Goal: Task Accomplishment & Management: Use online tool/utility

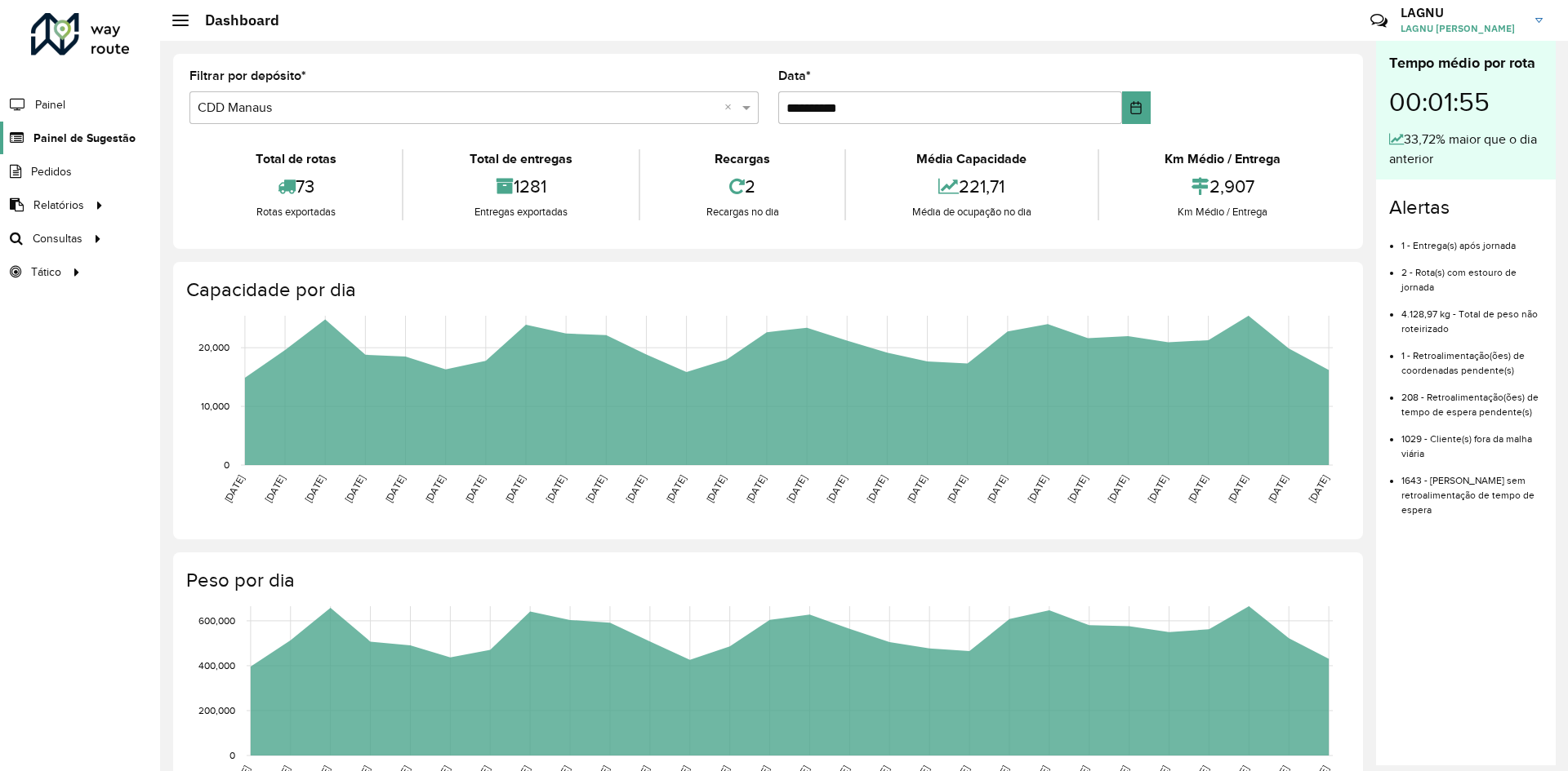
click at [119, 145] on span "Painel de Sugestão" at bounding box center [85, 139] width 102 height 17
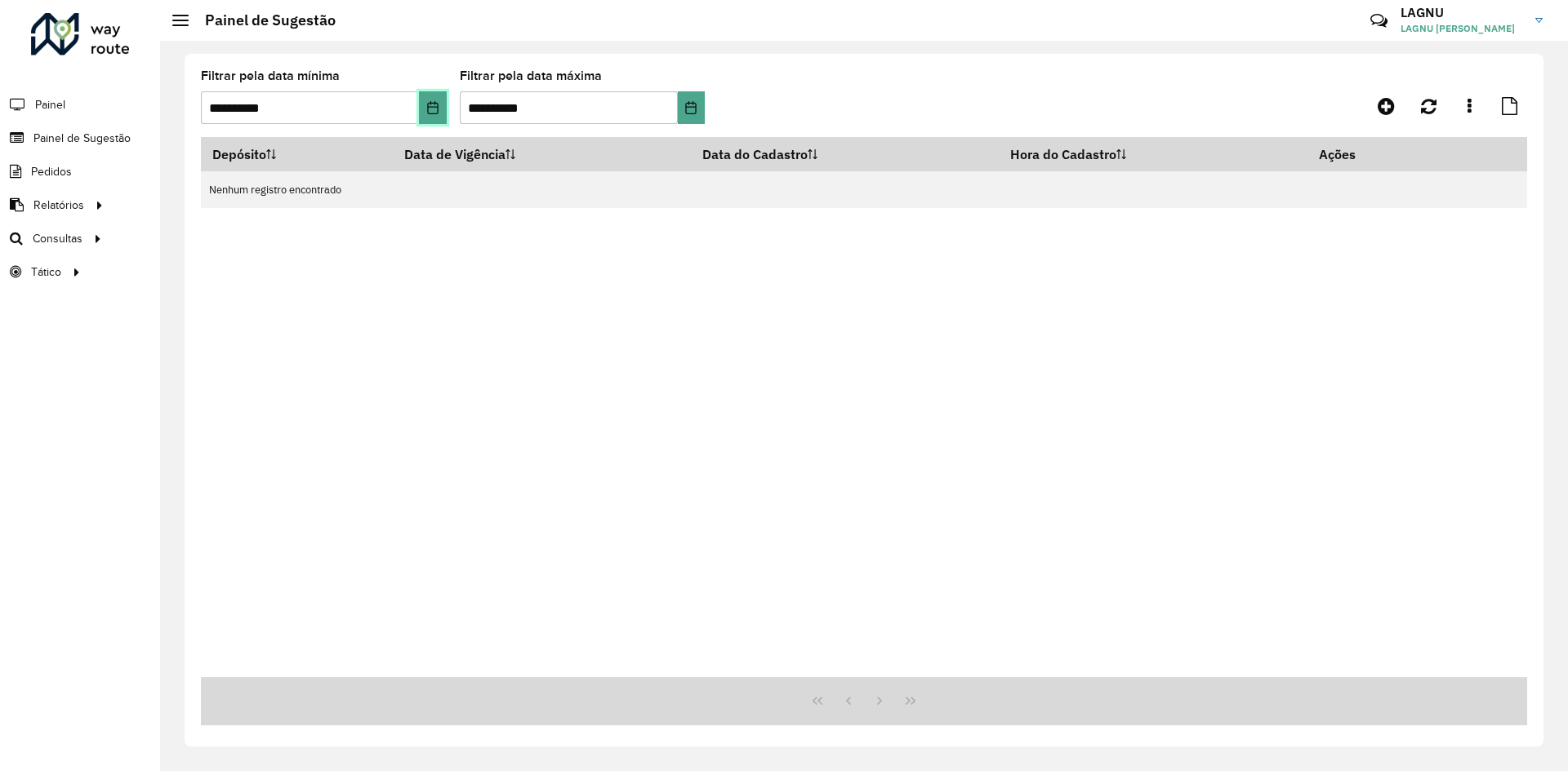
click at [438, 110] on icon "Choose Date" at bounding box center [432, 108] width 11 height 13
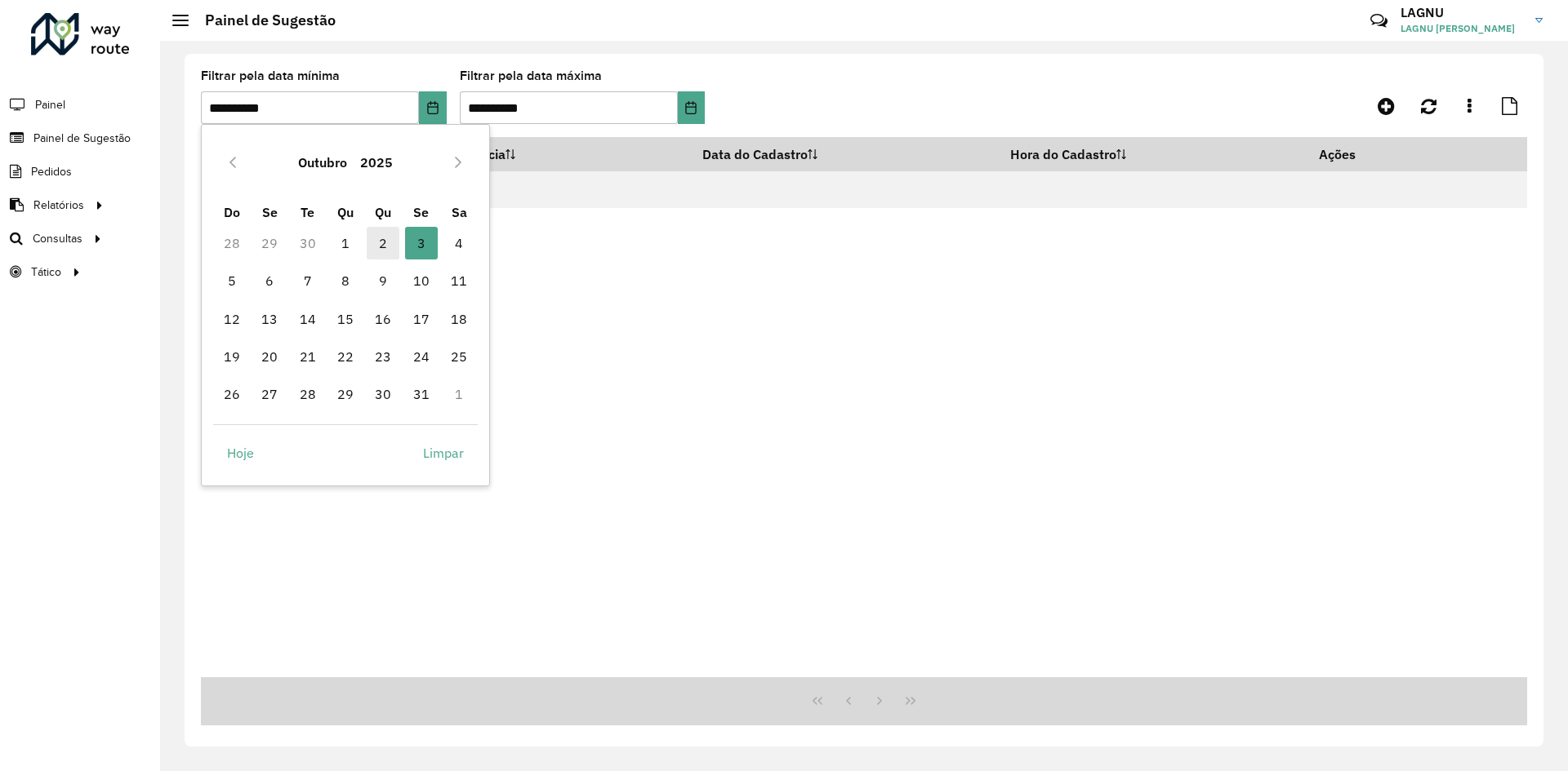
click at [384, 244] on span "2" at bounding box center [383, 244] width 33 height 33
type input "**********"
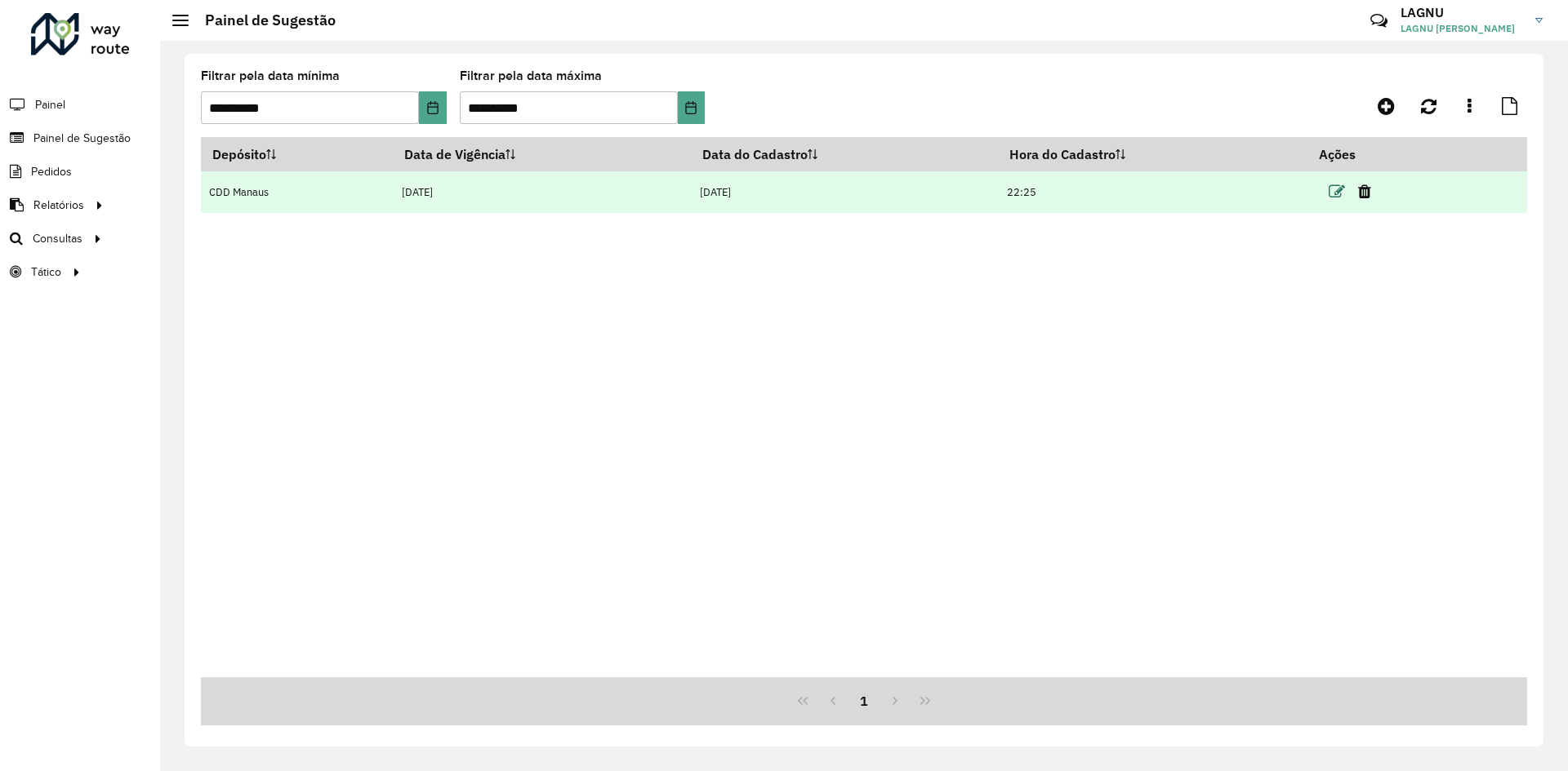
click at [1333, 196] on icon at bounding box center [1337, 192] width 16 height 16
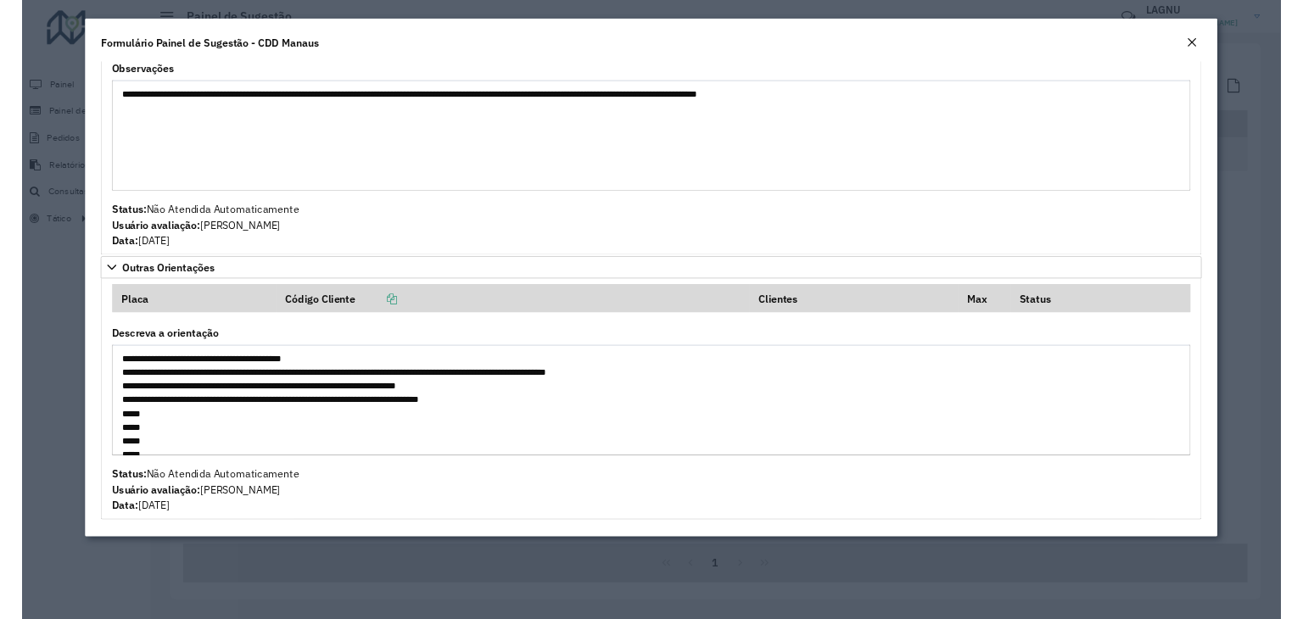
scroll to position [2472, 0]
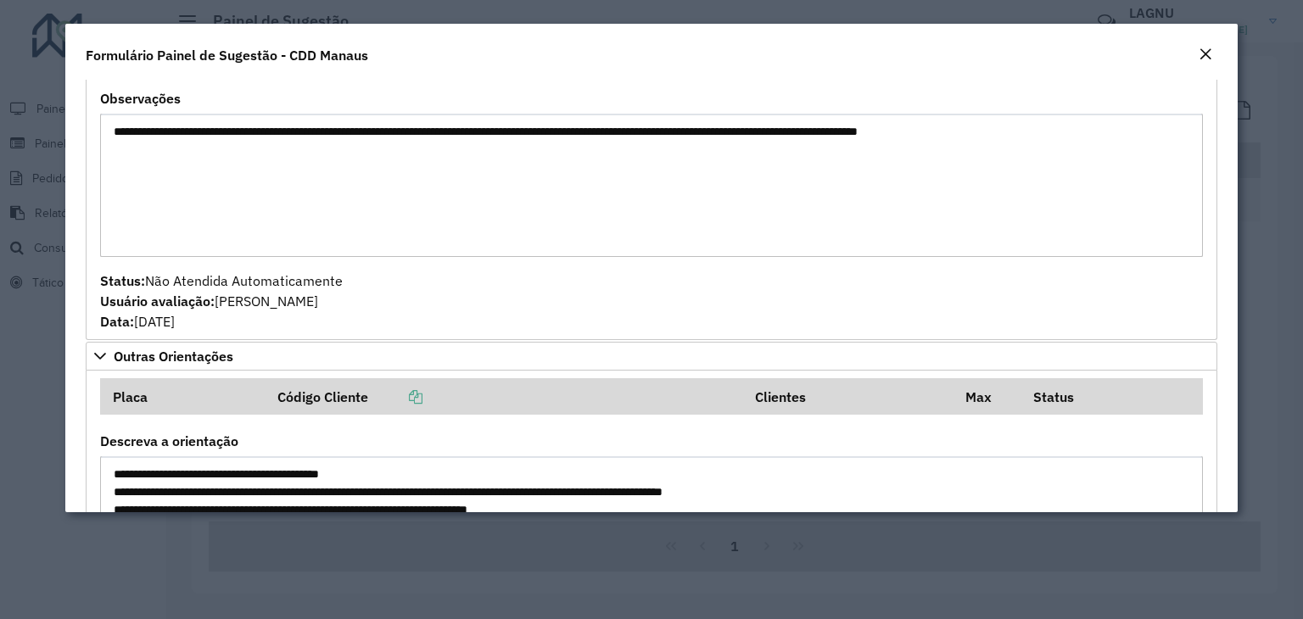
click at [1213, 53] on button "Close" at bounding box center [1205, 55] width 24 height 22
